Goal: Task Accomplishment & Management: Manage account settings

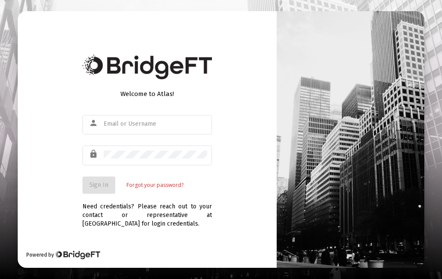
scroll to position [35, 0]
type input "[EMAIL_ADDRESS][DOMAIN_NAME]"
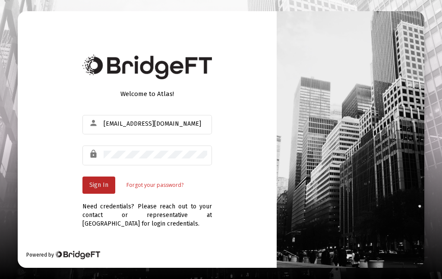
click at [90, 182] on span "Sign In" at bounding box center [98, 185] width 19 height 7
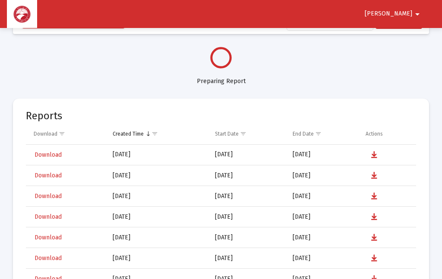
select select "View all"
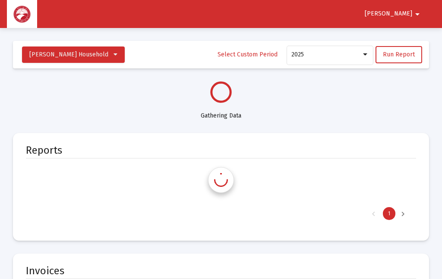
select select "View all"
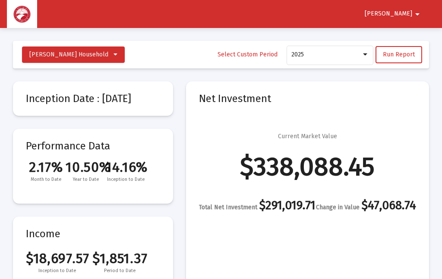
click at [408, 52] on span "Run Report" at bounding box center [399, 54] width 32 height 7
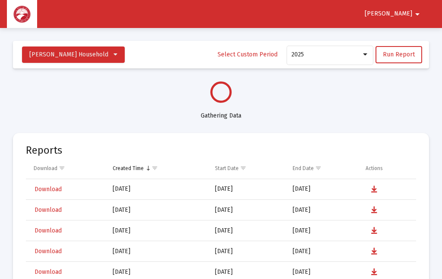
select select "View all"
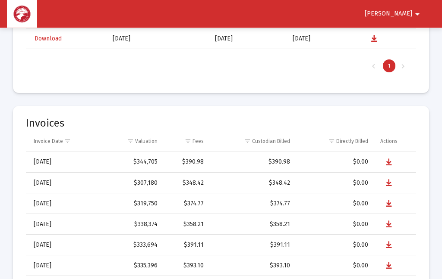
scroll to position [1871, 0]
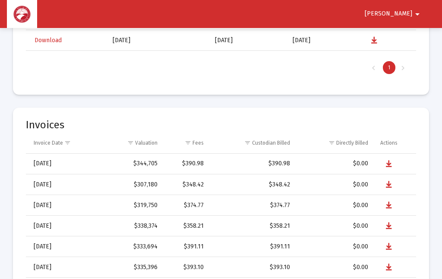
click at [408, 16] on span "[PERSON_NAME]" at bounding box center [387, 13] width 47 height 7
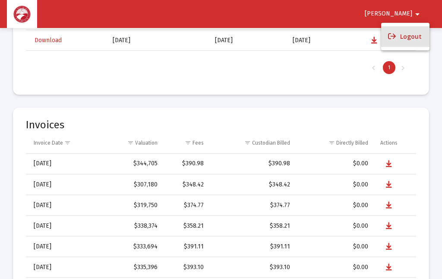
click at [414, 36] on button "Logout" at bounding box center [405, 36] width 48 height 21
